Goal: Use online tool/utility

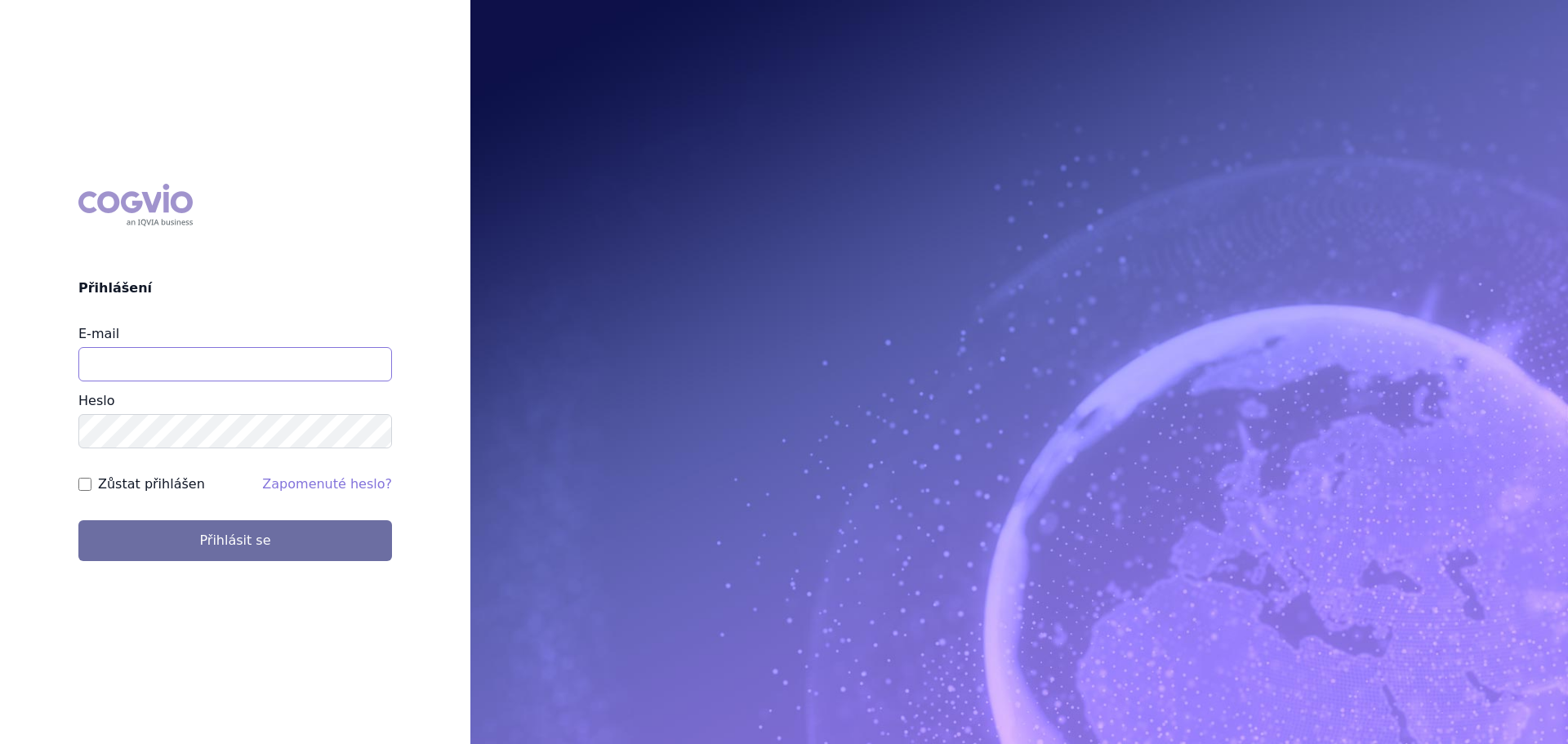
click at [193, 335] on input "E-mail" at bounding box center [235, 364] width 314 height 34
type input "jan.nedved@viatris.com"
click at [78, 335] on button "Přihlásit se" at bounding box center [235, 541] width 314 height 41
